Goal: Task Accomplishment & Management: Manage account settings

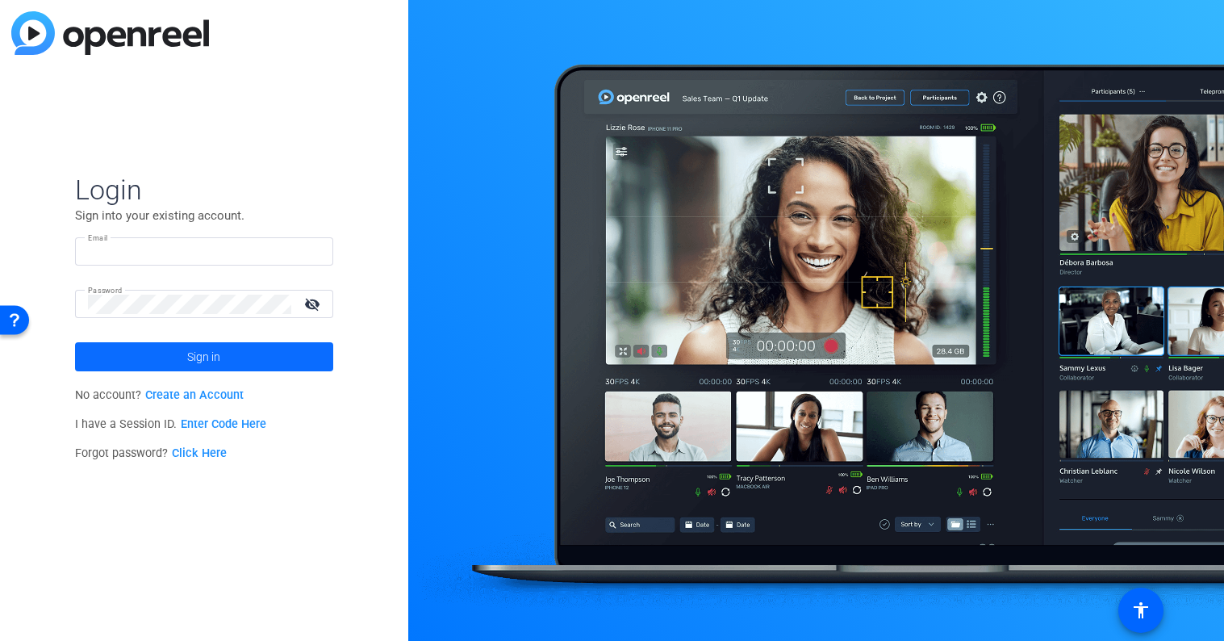
type input "[EMAIL_ADDRESS][PERSON_NAME][DOMAIN_NAME]"
click at [294, 362] on span at bounding box center [204, 356] width 258 height 39
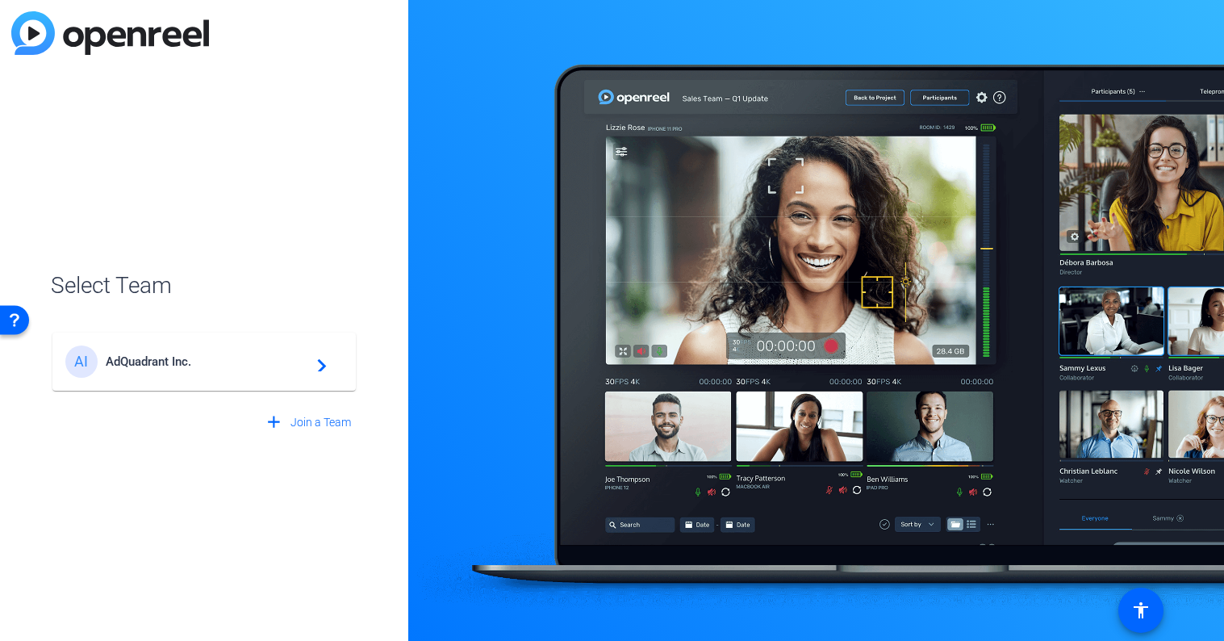
click at [255, 359] on span "AdQuadrant Inc." at bounding box center [207, 361] width 202 height 15
click at [316, 360] on div "AI AdQuadrant Inc. navigate_next" at bounding box center [204, 353] width 307 height 77
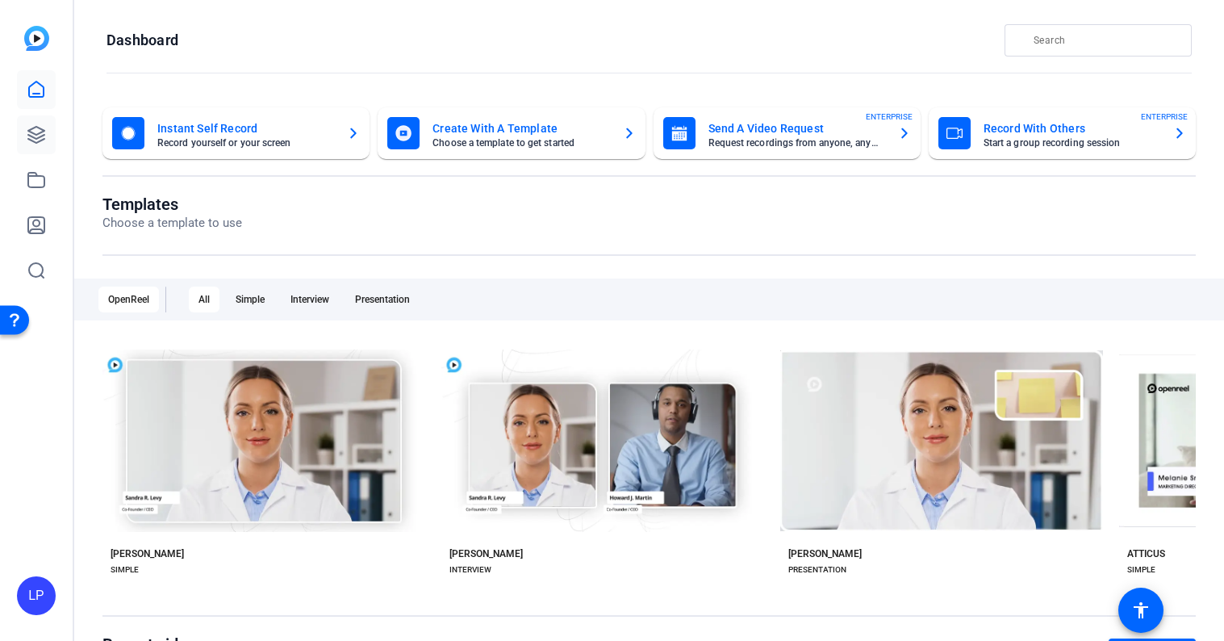
click at [47, 135] on link at bounding box center [36, 134] width 39 height 39
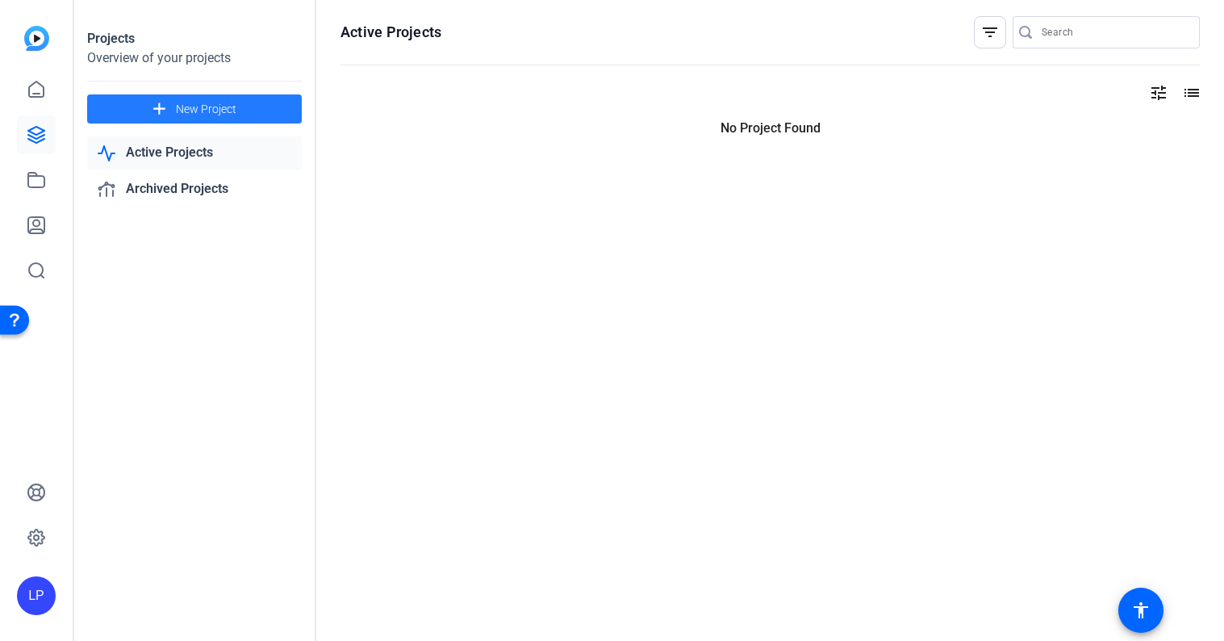
click at [223, 113] on span "New Project" at bounding box center [206, 109] width 61 height 17
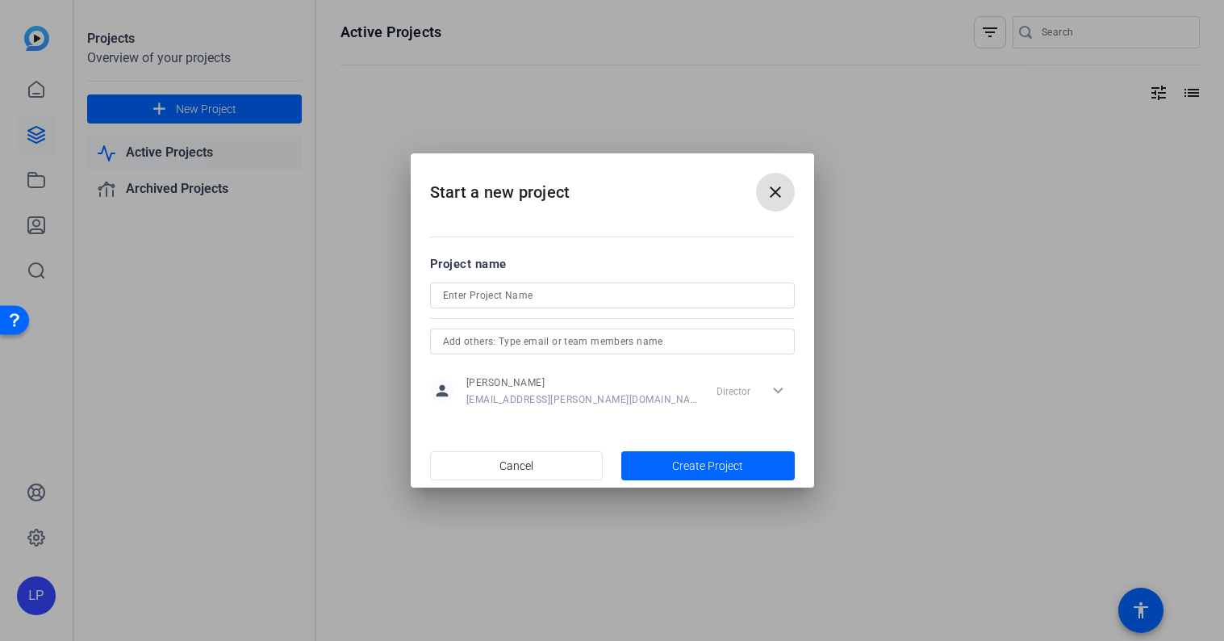
click at [486, 289] on input at bounding box center [612, 295] width 339 height 19
paste input "IBH0079 - Furious for my mom"
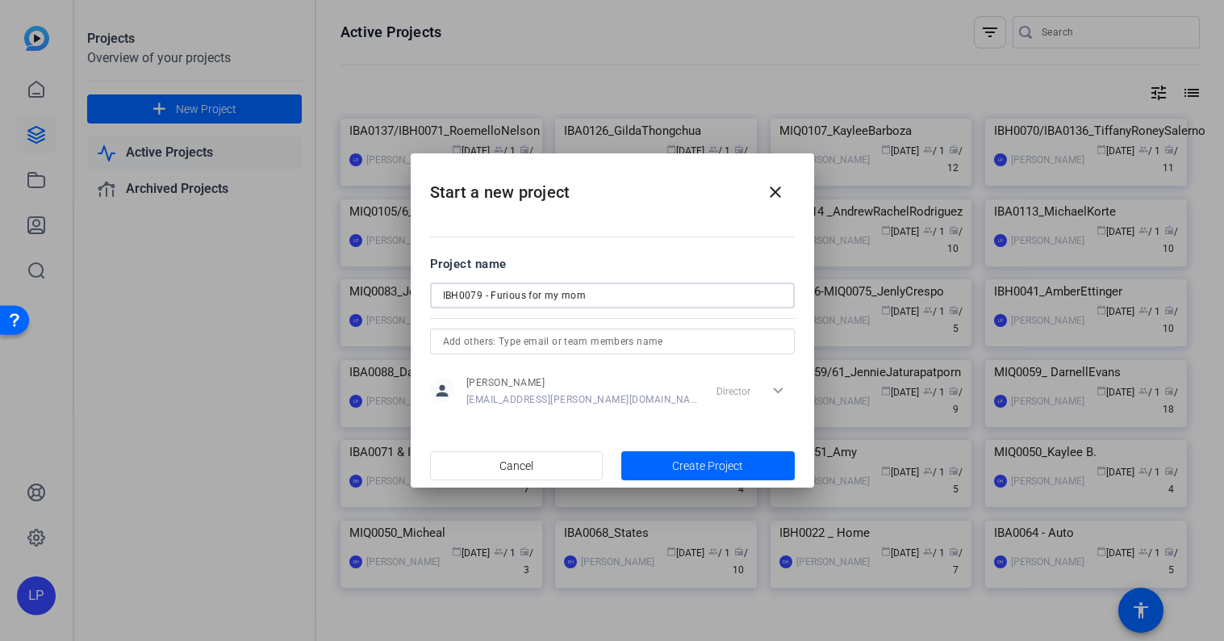
drag, startPoint x: 594, startPoint y: 299, endPoint x: 579, endPoint y: 295, distance: 14.9
click at [579, 296] on input "IBH0079 - Furious for my mom" at bounding box center [612, 295] width 339 height 19
drag, startPoint x: 596, startPoint y: 296, endPoint x: 482, endPoint y: 291, distance: 114.7
click at [482, 291] on input "IBH0079 - Furious for my mom" at bounding box center [612, 295] width 339 height 19
click at [560, 296] on input "IBH0079_Emily [PERSON_NAME]" at bounding box center [612, 295] width 339 height 19
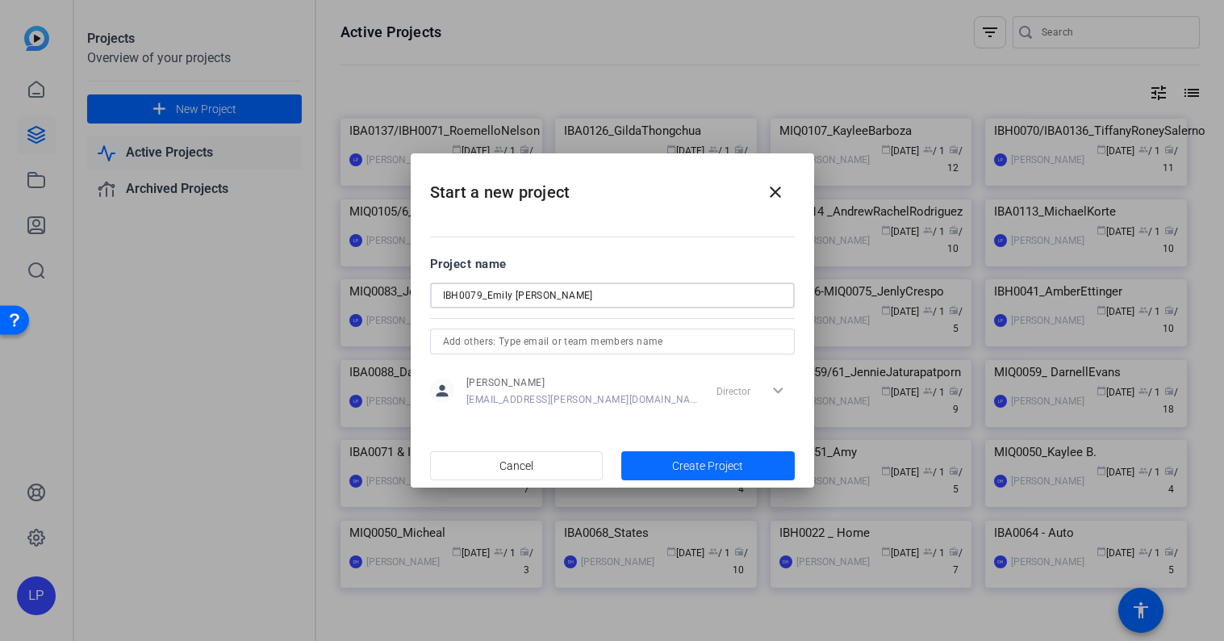
type input "IBH0079_Emily [PERSON_NAME]"
click at [697, 470] on span "Create Project" at bounding box center [707, 466] width 71 height 17
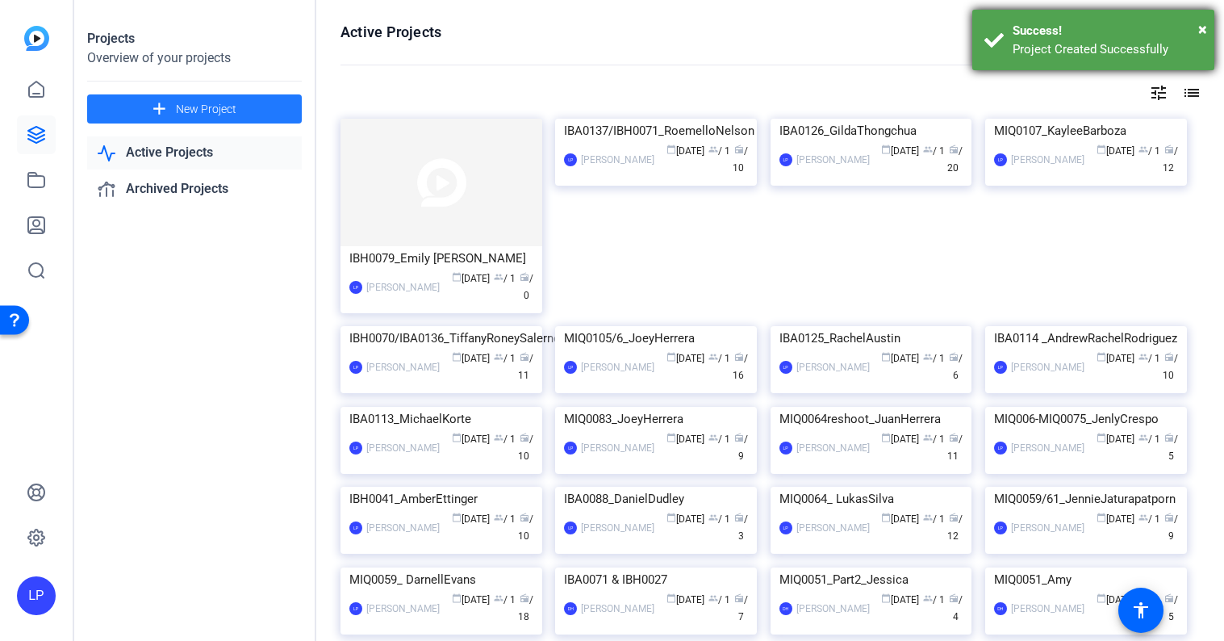
click at [1198, 27] on div "Success!" at bounding box center [1108, 31] width 190 height 19
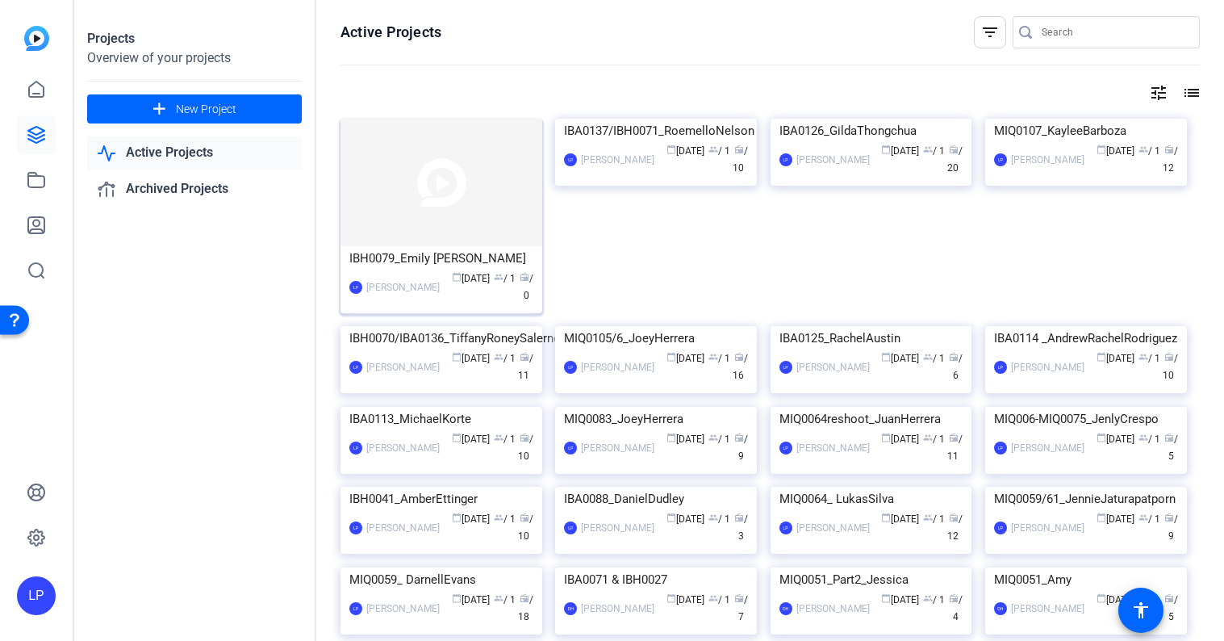
click at [450, 246] on div "IBH0079_Emily [PERSON_NAME]" at bounding box center [441, 258] width 184 height 24
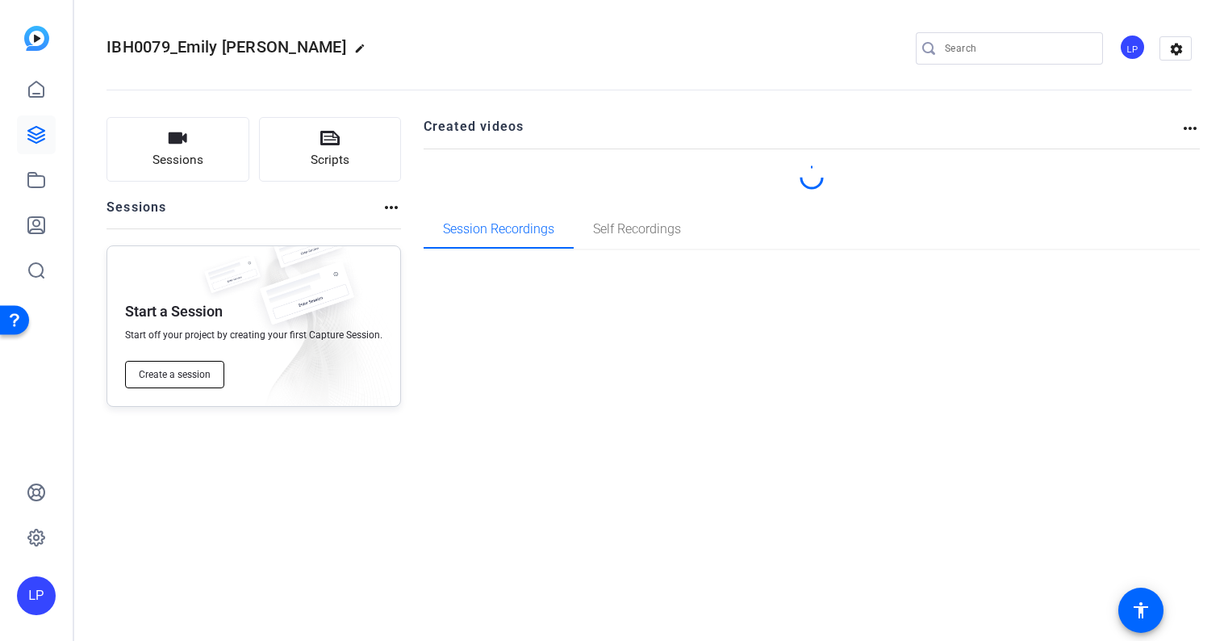
click at [195, 384] on button "Create a session" at bounding box center [174, 374] width 99 height 27
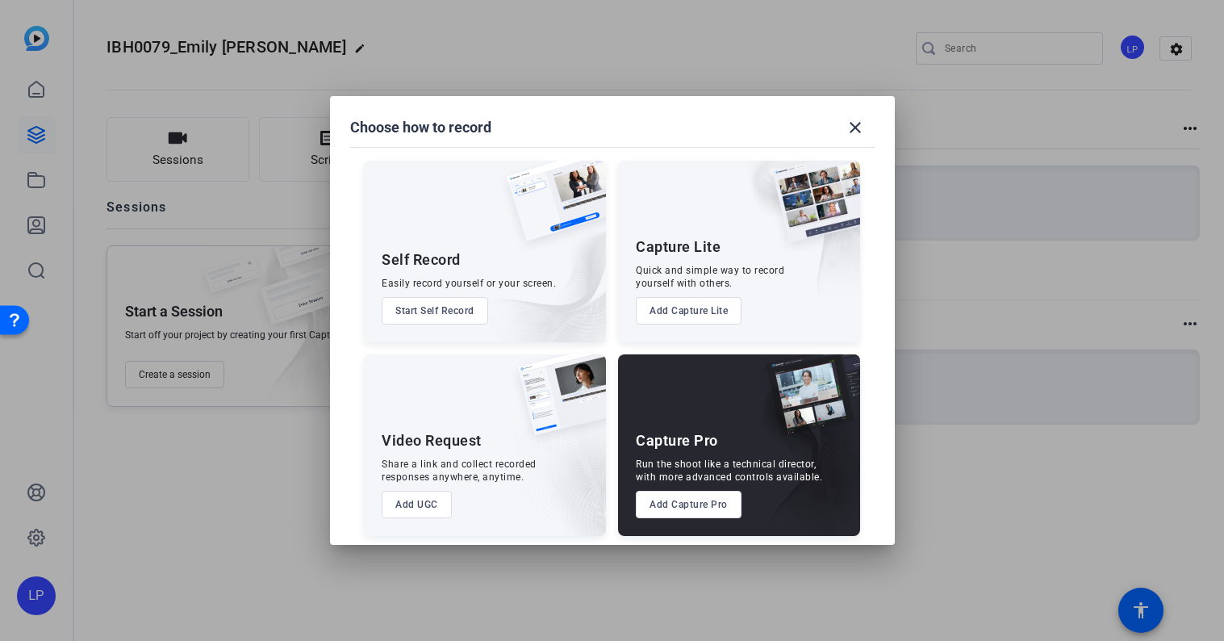
click at [701, 502] on button "Add Capture Pro" at bounding box center [689, 504] width 106 height 27
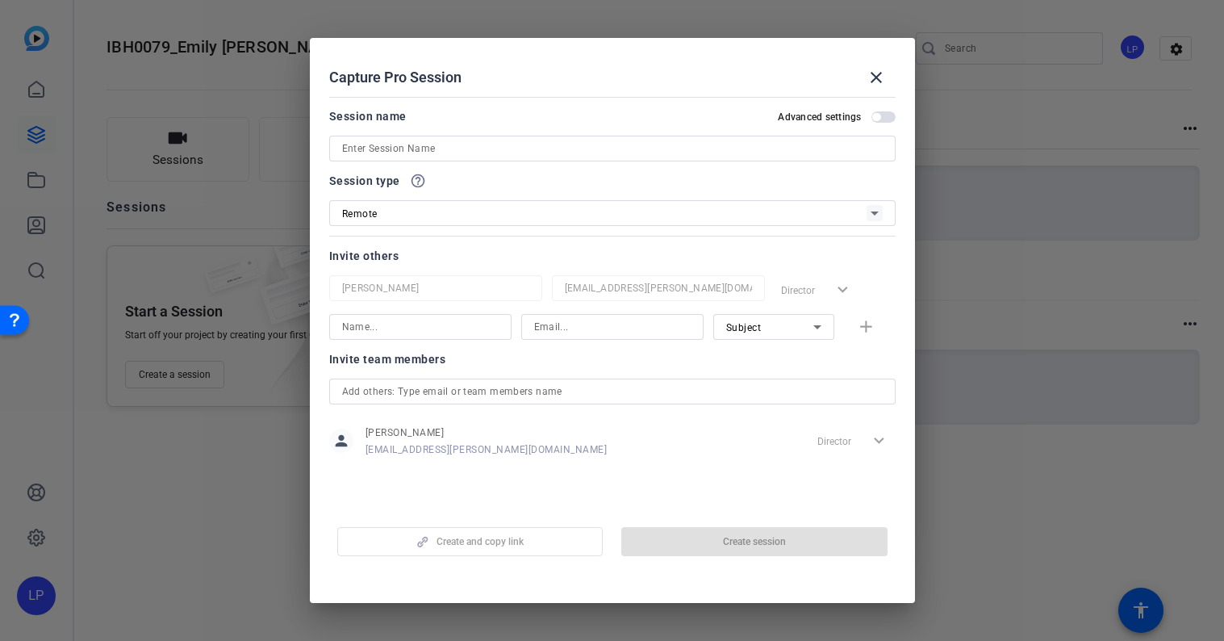
click at [488, 140] on input at bounding box center [612, 148] width 541 height 19
paste input "IBH0079 - Furious for my mom"
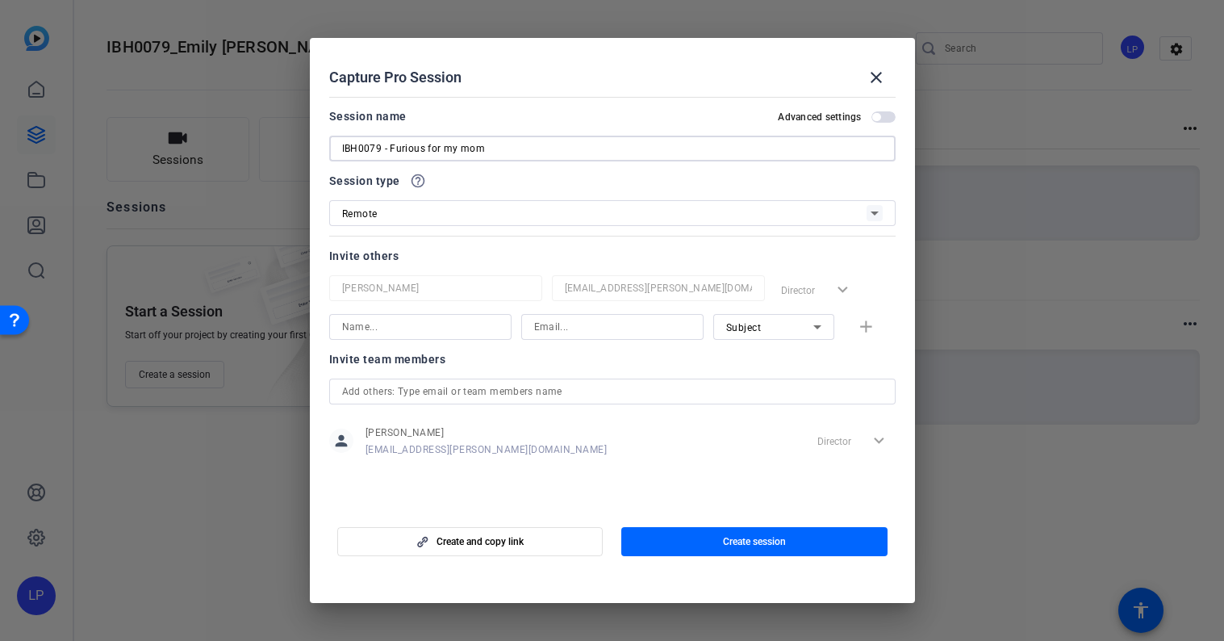
type input "IBH0079 - Furious for my mom"
click at [233, 50] on div at bounding box center [612, 320] width 1224 height 641
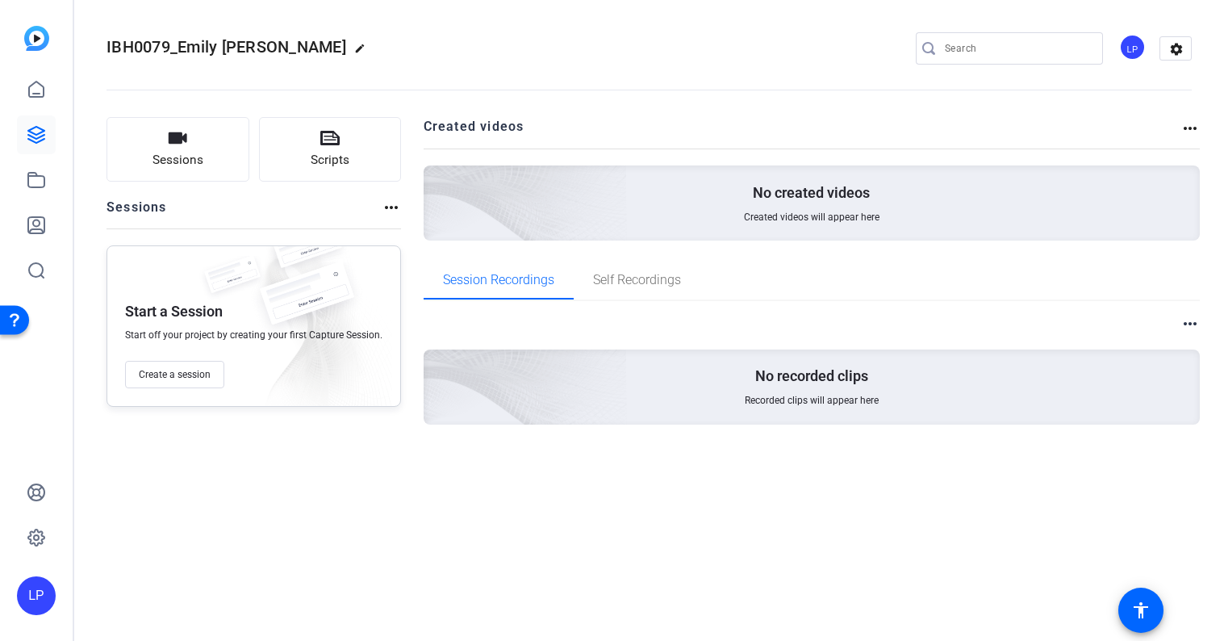
click at [276, 44] on span "IBH0079_Emily [PERSON_NAME]" at bounding box center [227, 46] width 240 height 19
click at [284, 45] on span "IBH0079_Emily [PERSON_NAME]" at bounding box center [227, 46] width 240 height 19
click at [354, 45] on mat-icon "edit" at bounding box center [363, 52] width 19 height 19
click at [217, 52] on input "IBH0079_Emily [PERSON_NAME]" at bounding box center [172, 48] width 106 height 19
click at [190, 249] on div "Start a Session Start off your project by creating your first Capture Session. …" at bounding box center [254, 325] width 295 height 161
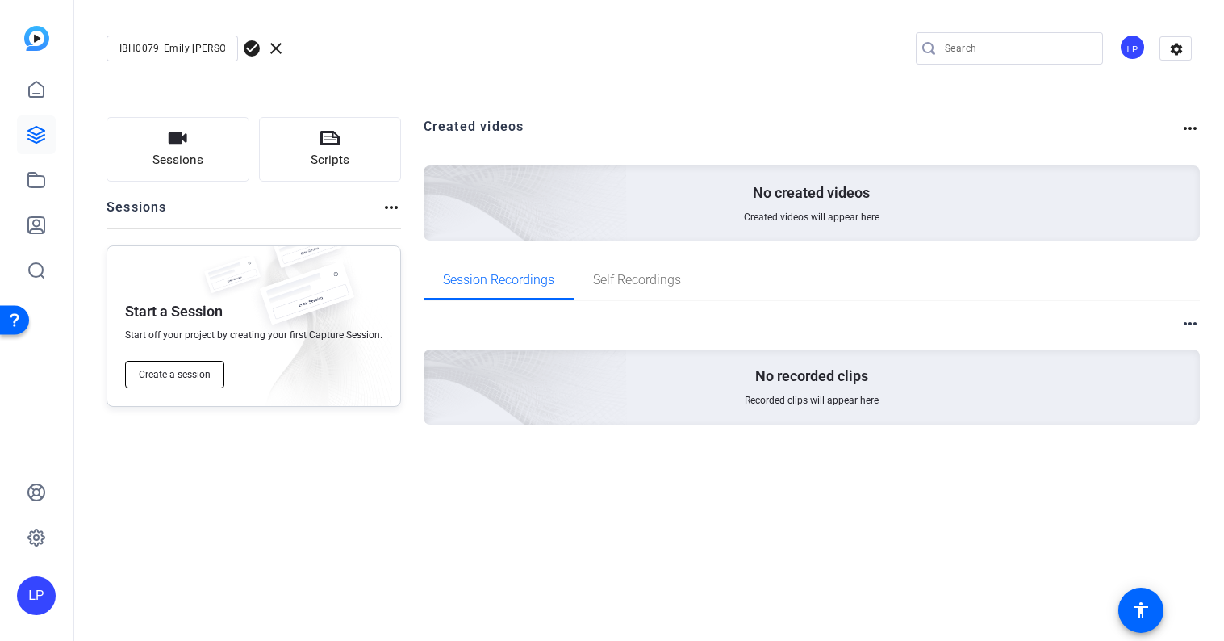
click at [195, 376] on span "Create a session" at bounding box center [175, 374] width 72 height 13
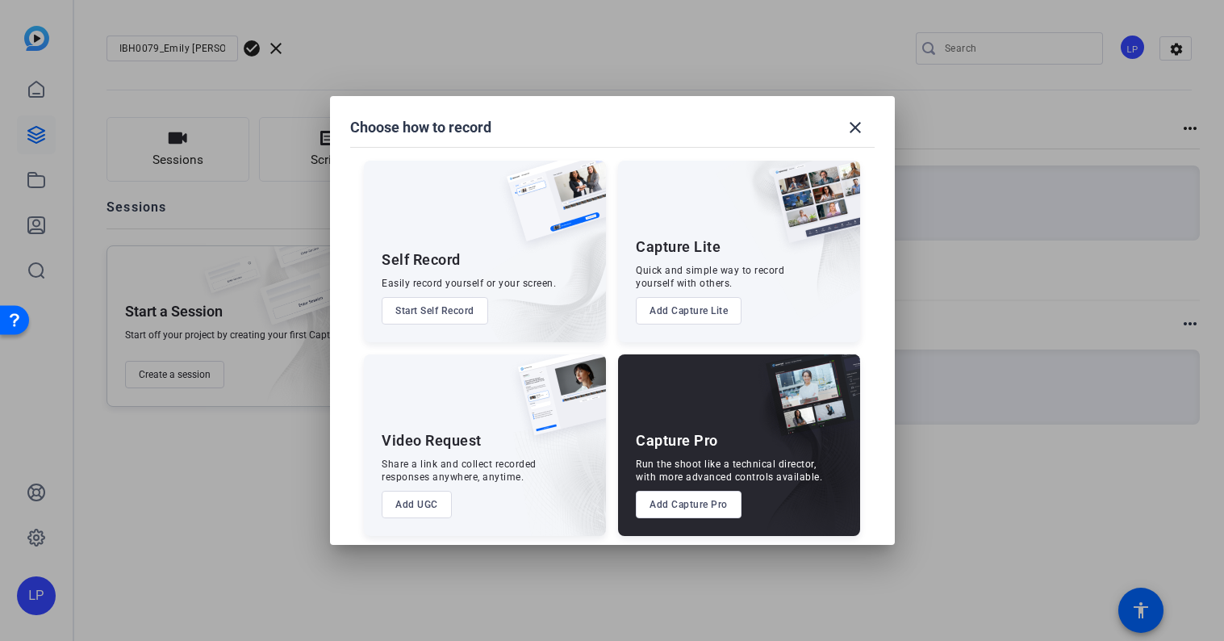
click at [694, 507] on button "Add Capture Pro" at bounding box center [689, 504] width 106 height 27
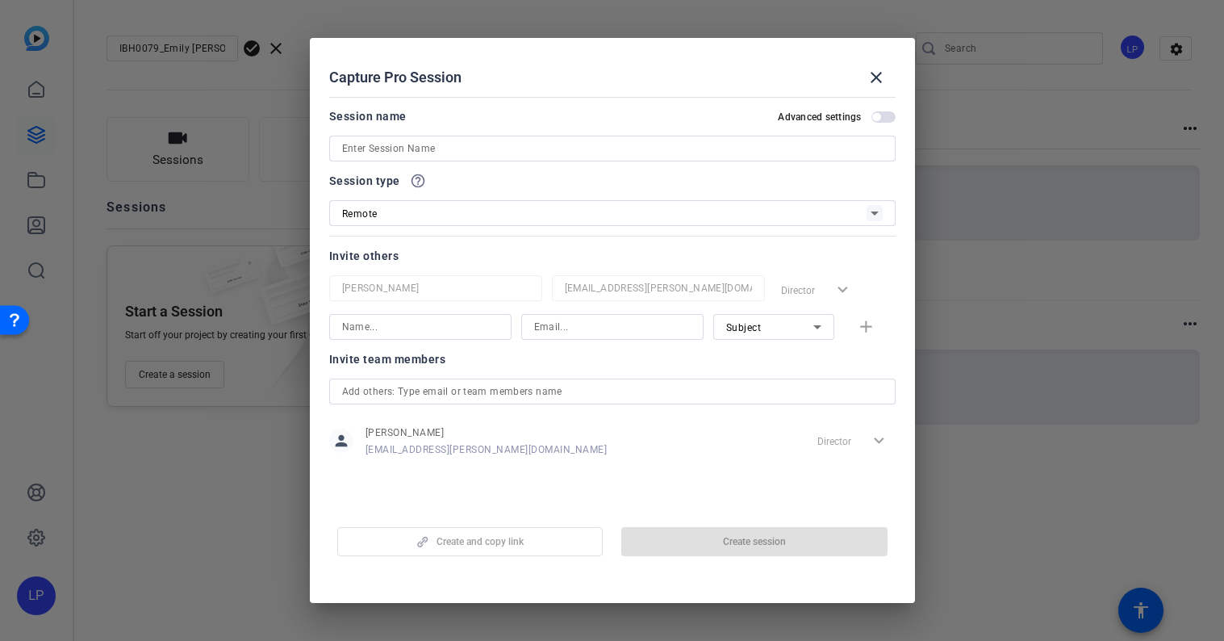
click at [416, 140] on input at bounding box center [612, 148] width 541 height 19
paste input "IBH0079_Emily [PERSON_NAME]"
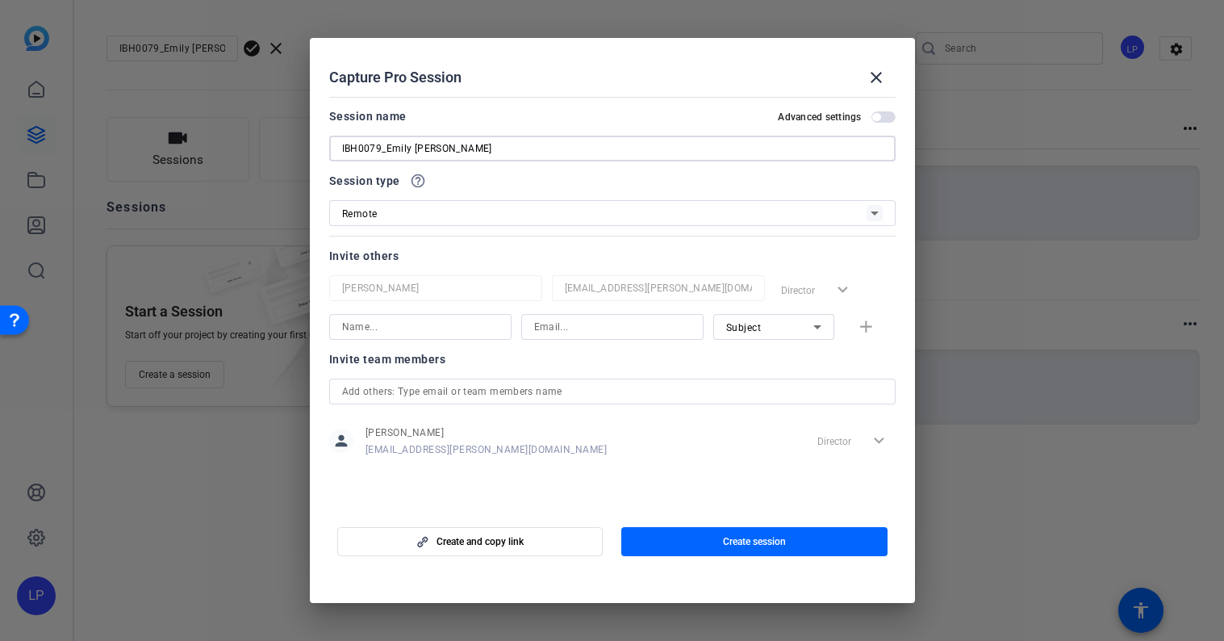
type input "IBH0079_Emily [PERSON_NAME]"
click at [465, 241] on div at bounding box center [612, 235] width 567 height 18
click at [683, 540] on span "button" at bounding box center [754, 541] width 266 height 39
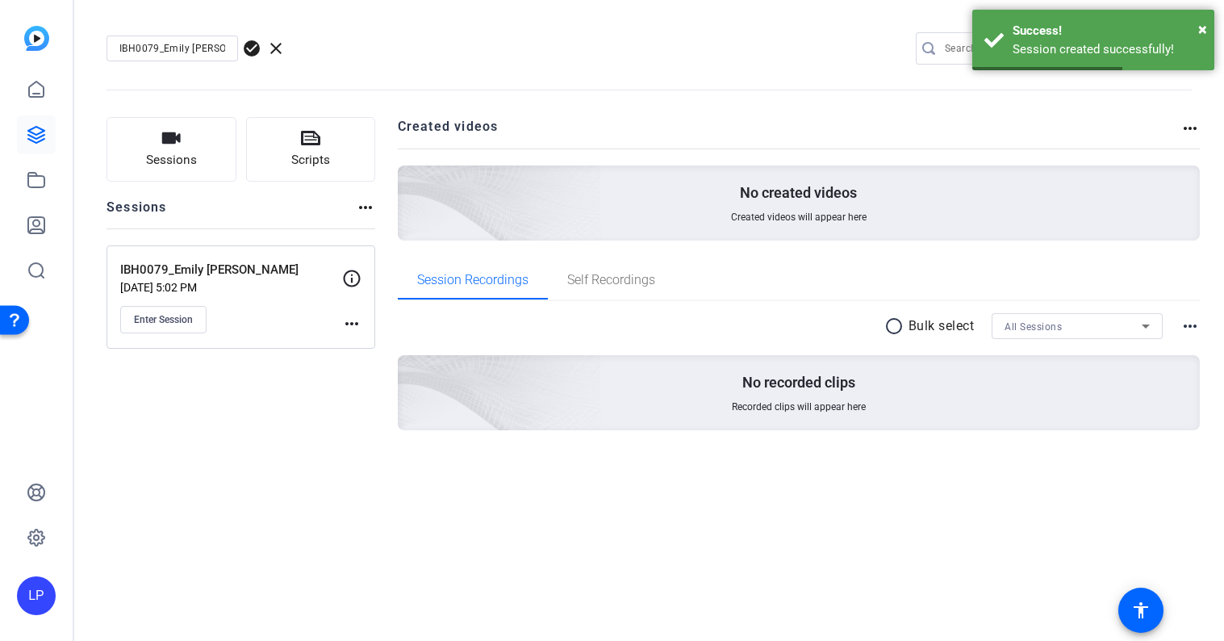
click at [351, 322] on mat-icon "more_horiz" at bounding box center [351, 323] width 19 height 19
click at [390, 348] on span "Edit Session" at bounding box center [391, 346] width 73 height 19
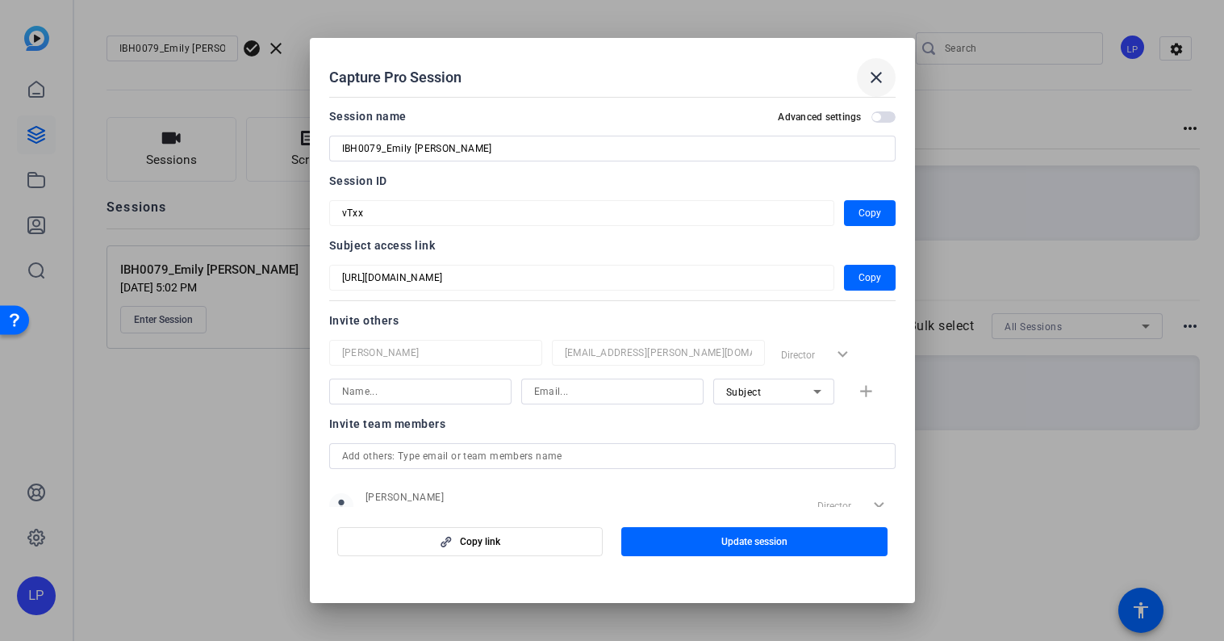
click at [881, 76] on mat-icon "close" at bounding box center [876, 77] width 19 height 19
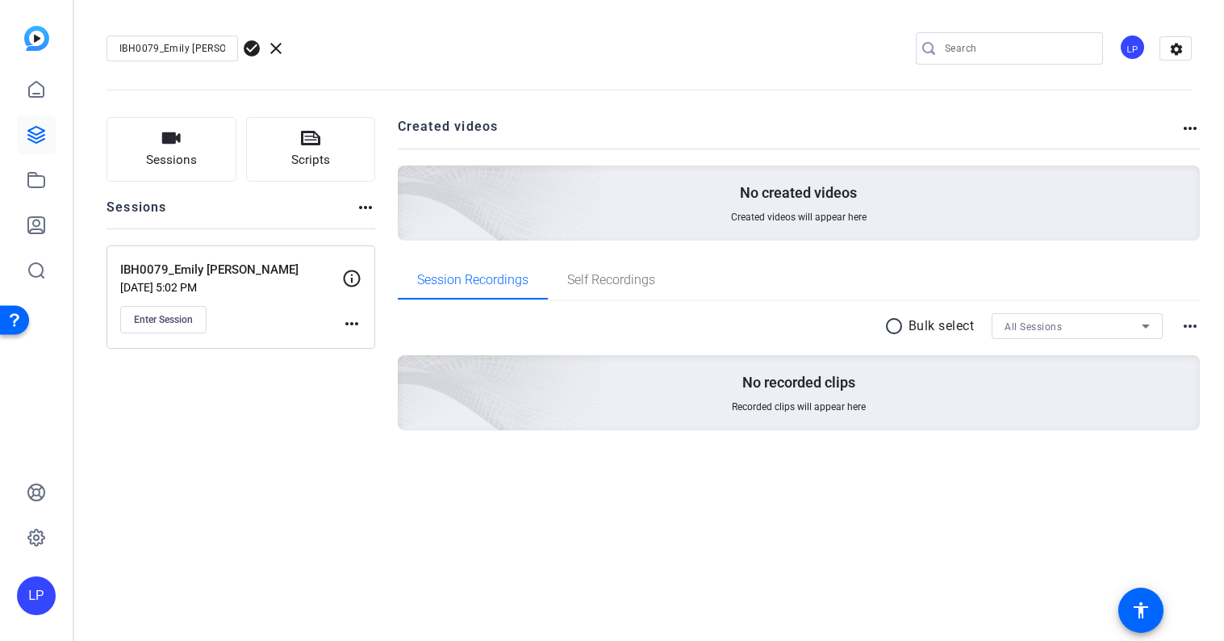
click at [287, 534] on div "IBH0079_Emily [PERSON_NAME] check_circle clear LP settings Sessions Scripts Ses…" at bounding box center [649, 320] width 1150 height 641
click at [249, 45] on span "check_circle" at bounding box center [251, 48] width 19 height 19
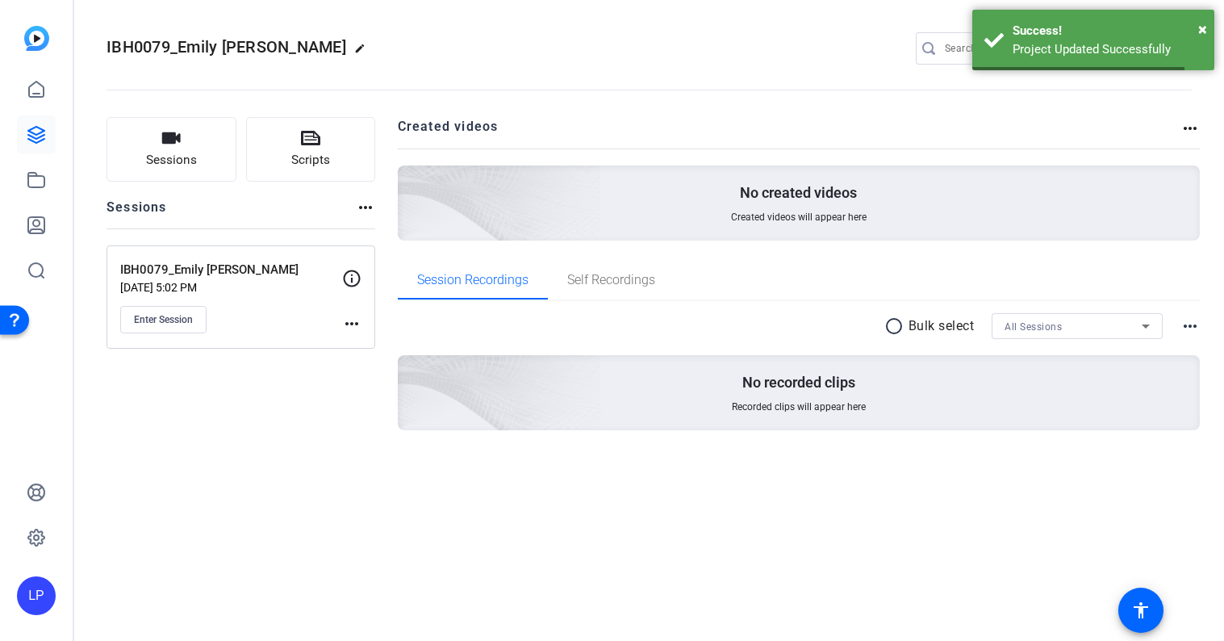
click at [319, 383] on div "Sessions Scripts Sessions more_horiz IBH0079_Emily [PERSON_NAME] [DATE] 5:02 PM…" at bounding box center [241, 299] width 269 height 365
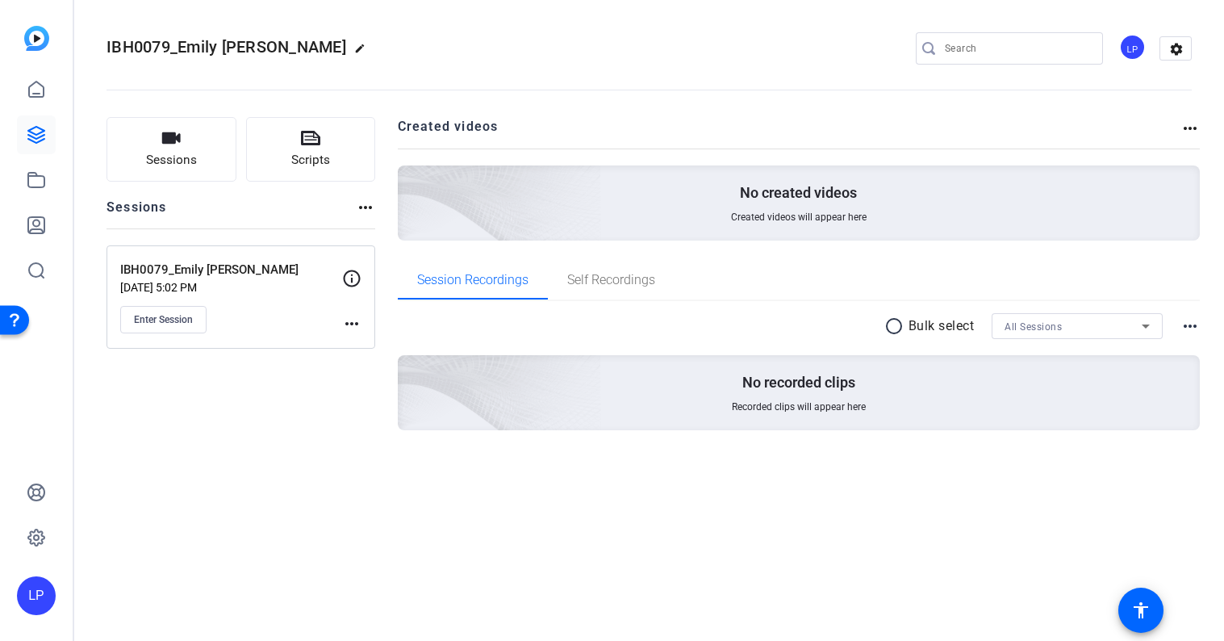
click at [345, 317] on mat-icon "more_horiz" at bounding box center [351, 323] width 19 height 19
click at [389, 348] on span "Edit Session" at bounding box center [391, 346] width 73 height 19
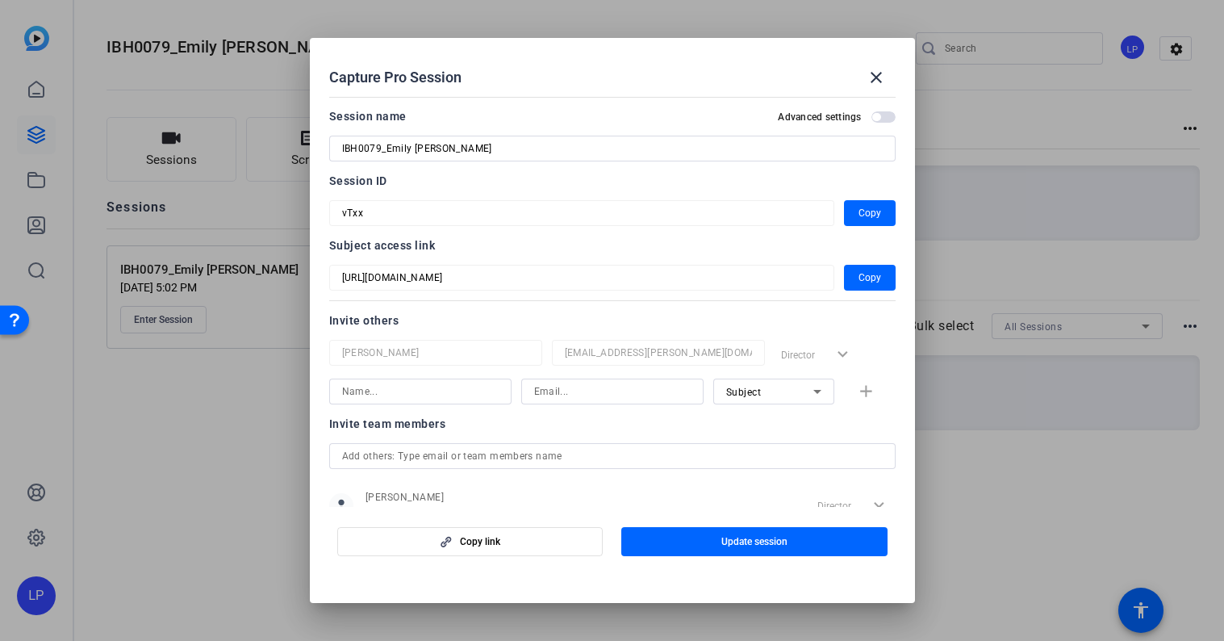
click at [413, 151] on input "IBH0079_Emily [PERSON_NAME]" at bounding box center [612, 148] width 541 height 19
type input "IBH0079_EmilyEllsworth"
click at [747, 543] on span "Update session" at bounding box center [755, 541] width 66 height 13
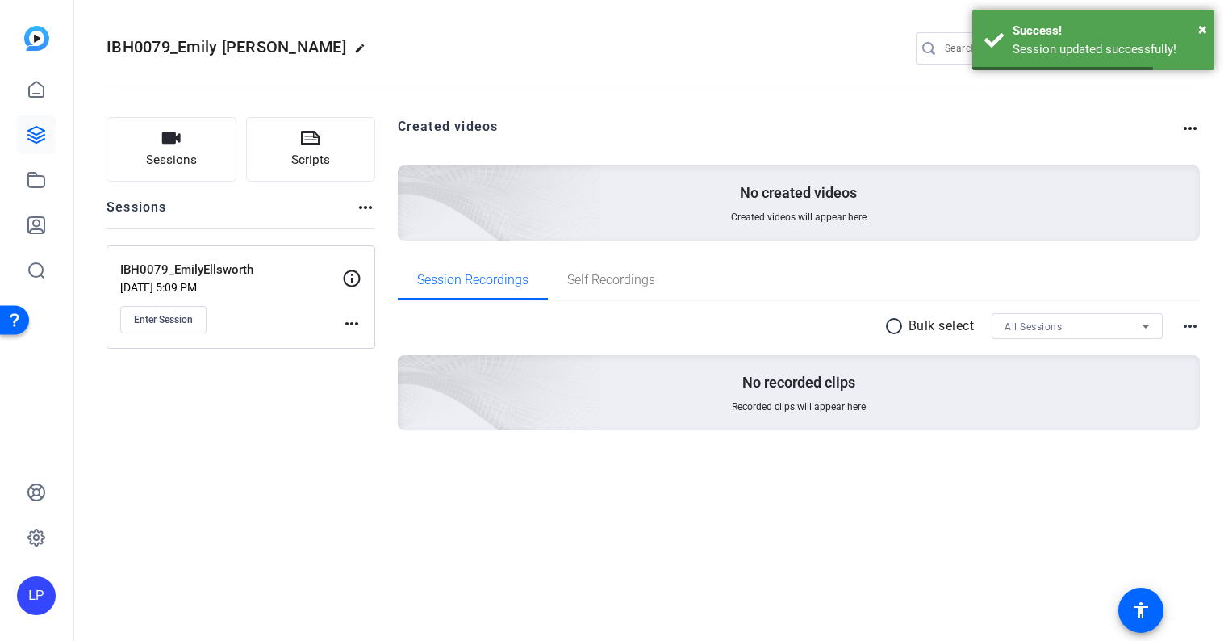
click at [353, 318] on mat-icon "more_horiz" at bounding box center [351, 323] width 19 height 19
click at [350, 287] on div at bounding box center [612, 320] width 1224 height 641
click at [350, 278] on icon at bounding box center [351, 278] width 19 height 19
click at [357, 324] on mat-icon "more_horiz" at bounding box center [351, 323] width 19 height 19
click at [369, 347] on span "Edit Session" at bounding box center [391, 346] width 73 height 19
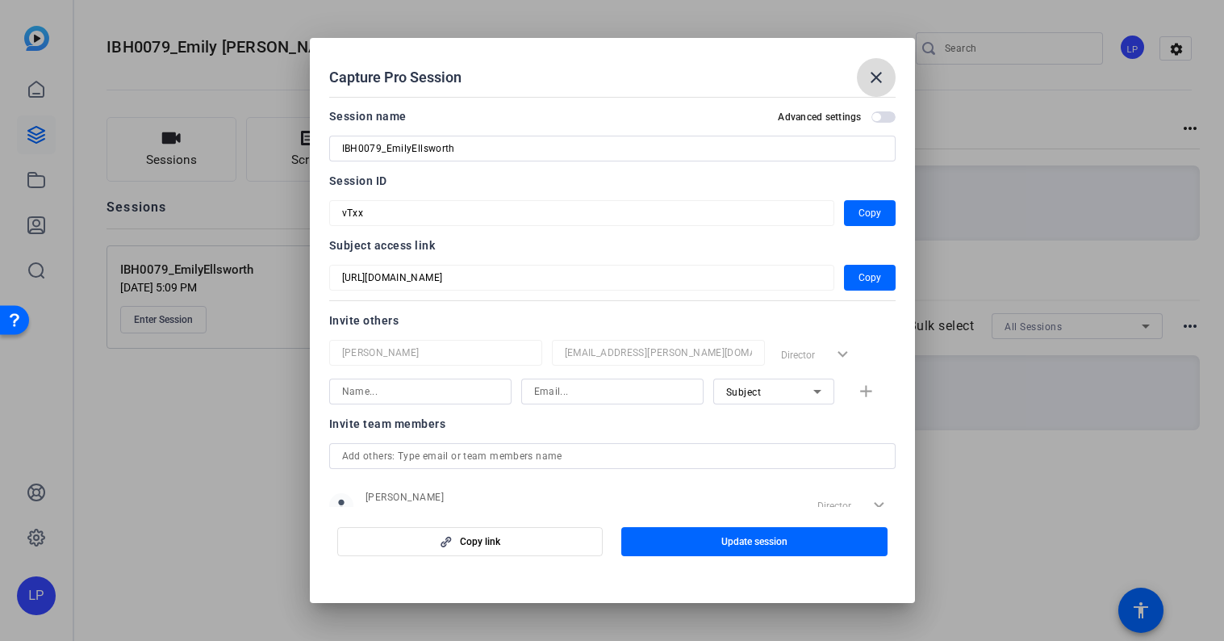
click at [874, 78] on mat-icon "close" at bounding box center [876, 77] width 19 height 19
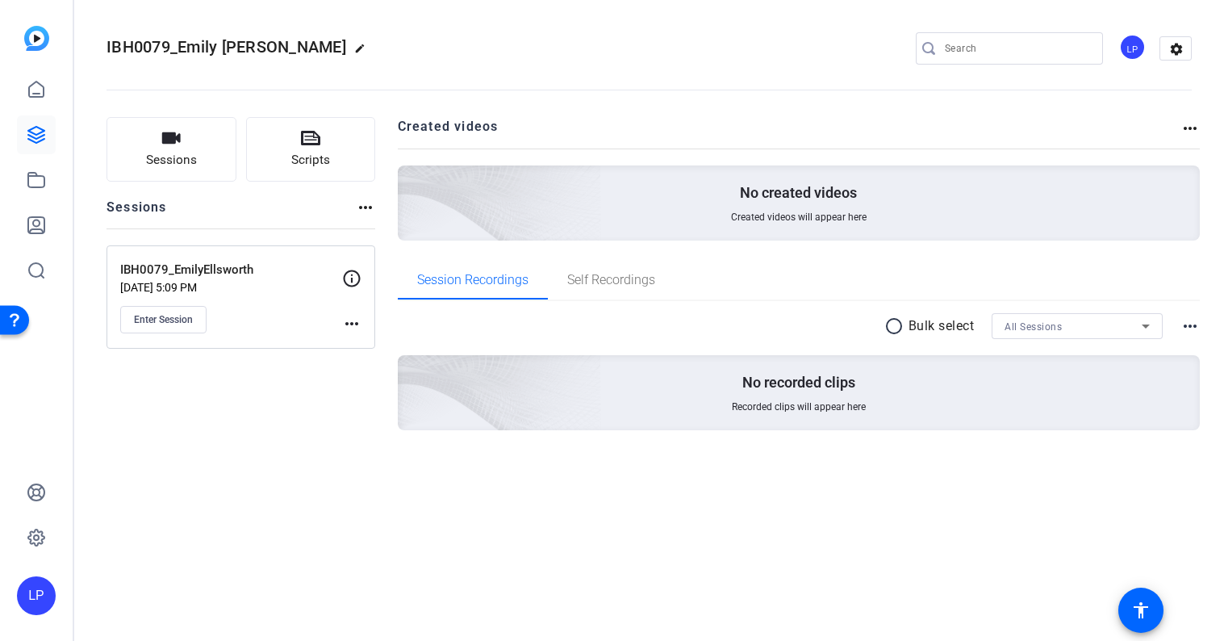
click at [354, 49] on mat-icon "edit" at bounding box center [363, 52] width 19 height 19
click at [195, 48] on input "IBH0079_Emily [PERSON_NAME]" at bounding box center [172, 48] width 106 height 19
type input "IBH0079_EmilyEllsworth"
click at [242, 49] on span "check_circle" at bounding box center [251, 48] width 19 height 19
click at [45, 130] on icon at bounding box center [36, 134] width 19 height 19
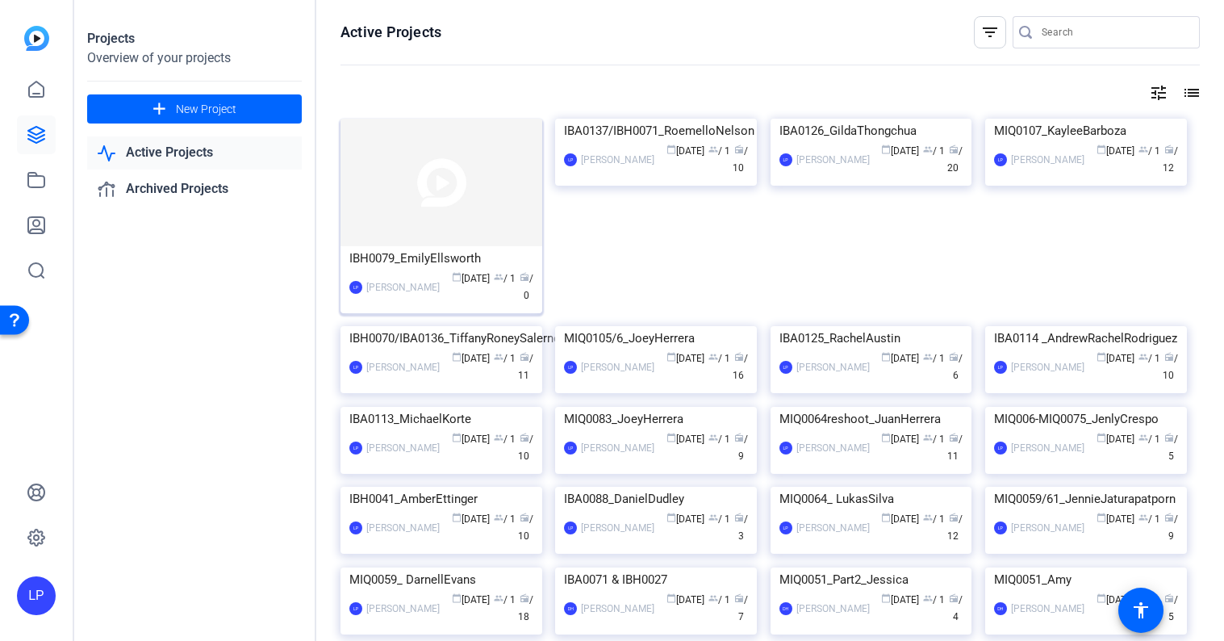
click at [466, 198] on img at bounding box center [442, 183] width 202 height 128
